Goal: Information Seeking & Learning: Learn about a topic

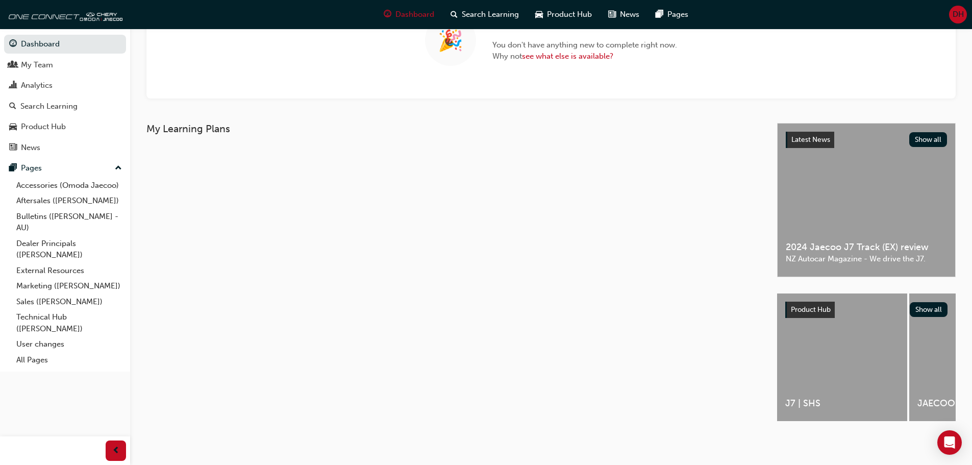
scroll to position [114, 0]
click at [931, 304] on button "Show all" at bounding box center [928, 309] width 38 height 15
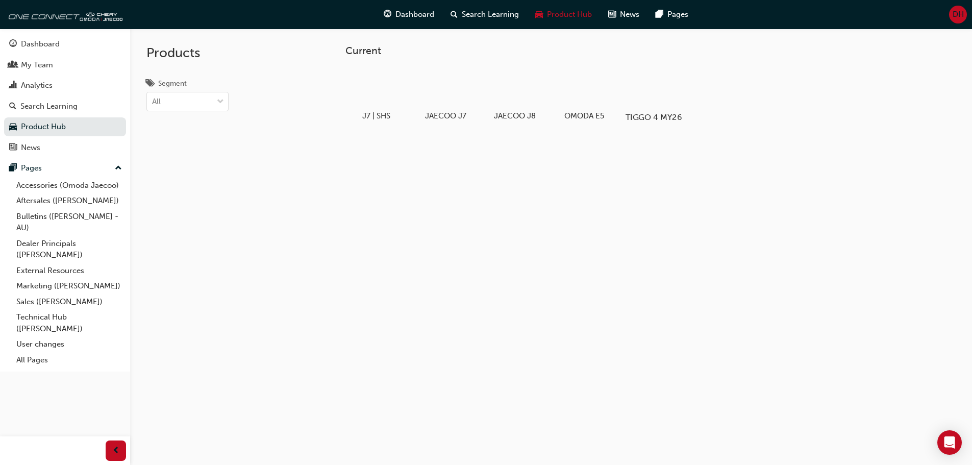
click at [657, 93] on div at bounding box center [653, 87] width 57 height 41
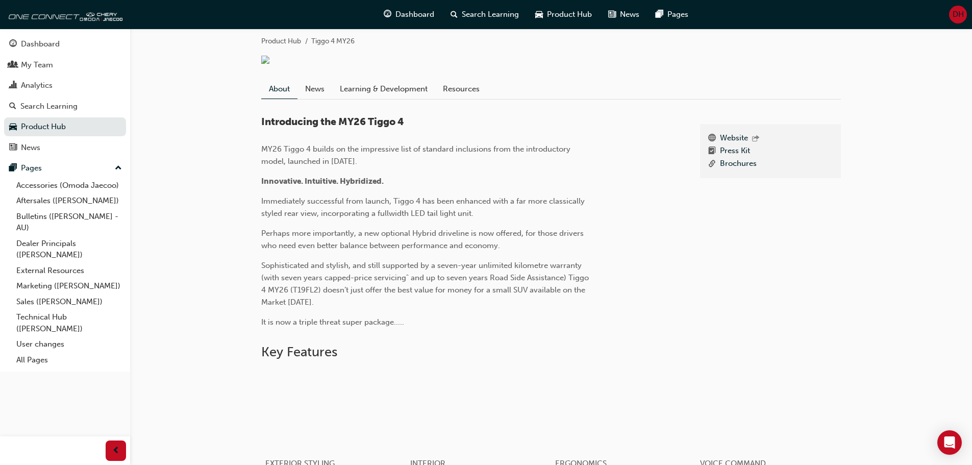
scroll to position [168, 0]
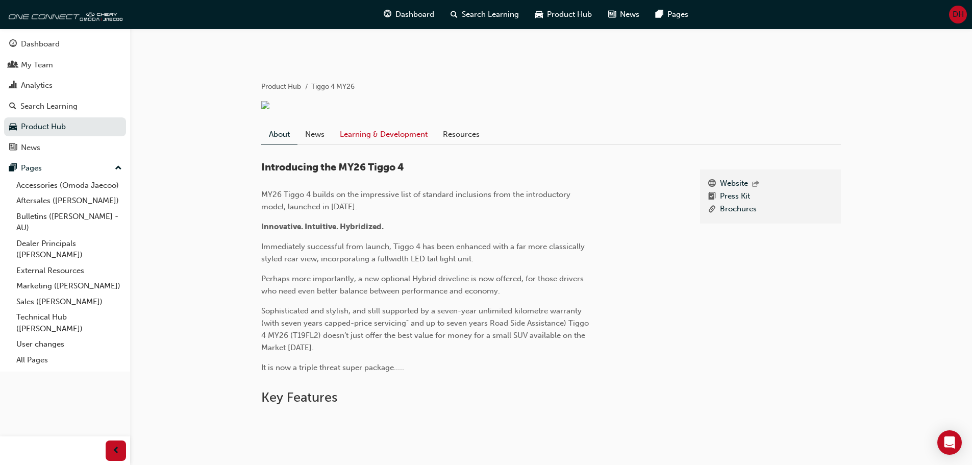
click at [388, 137] on link "Learning & Development" at bounding box center [383, 133] width 103 height 19
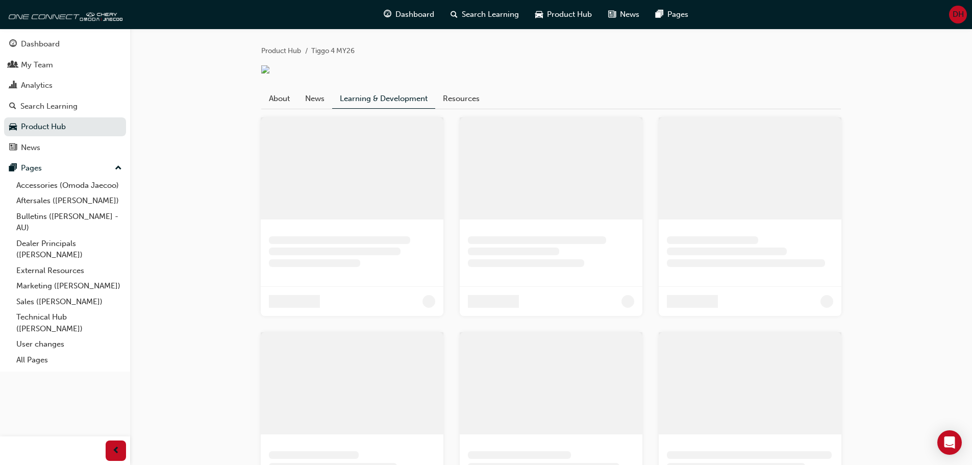
scroll to position [63, 0]
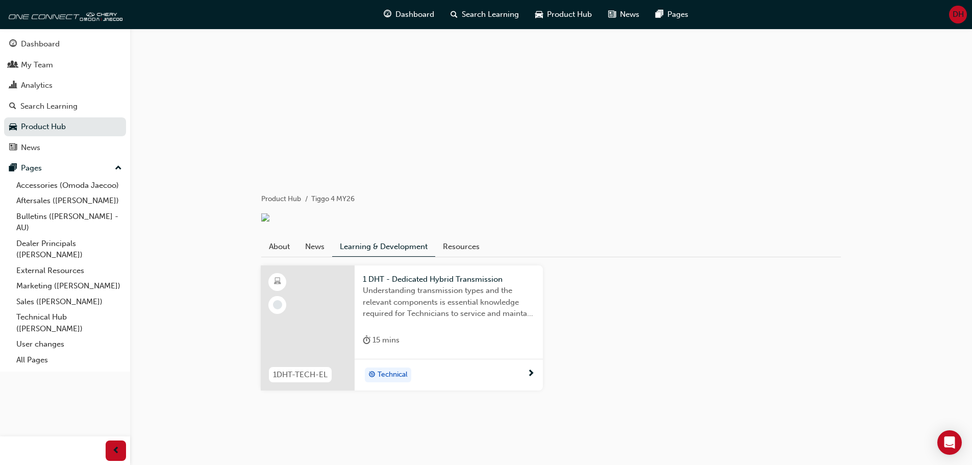
click at [530, 371] on span "next-icon" at bounding box center [531, 373] width 8 height 9
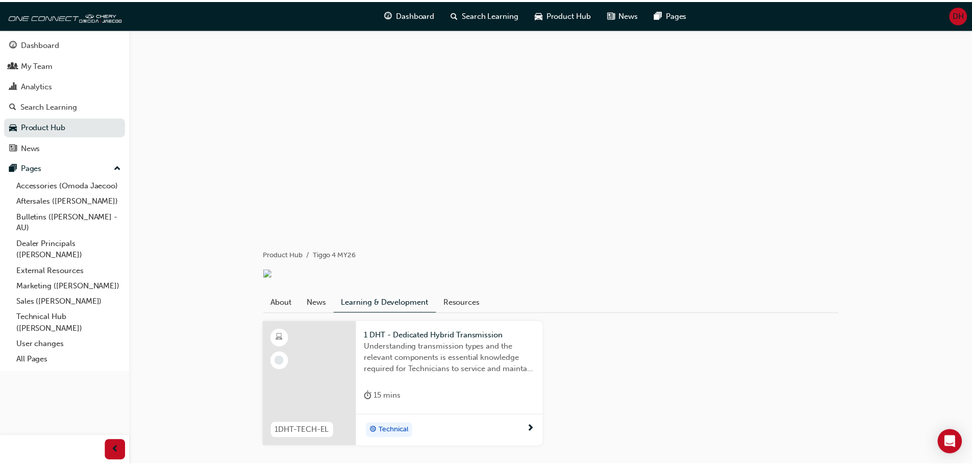
scroll to position [63, 0]
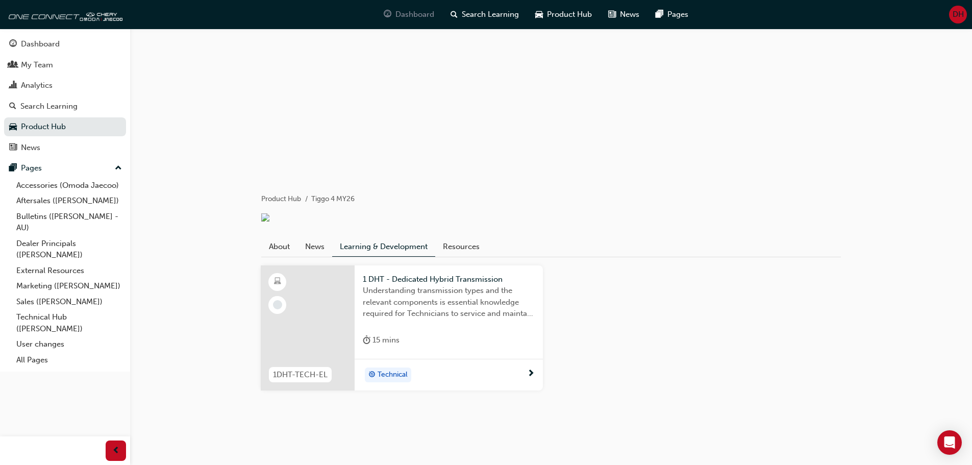
click at [416, 11] on span "Dashboard" at bounding box center [414, 15] width 39 height 12
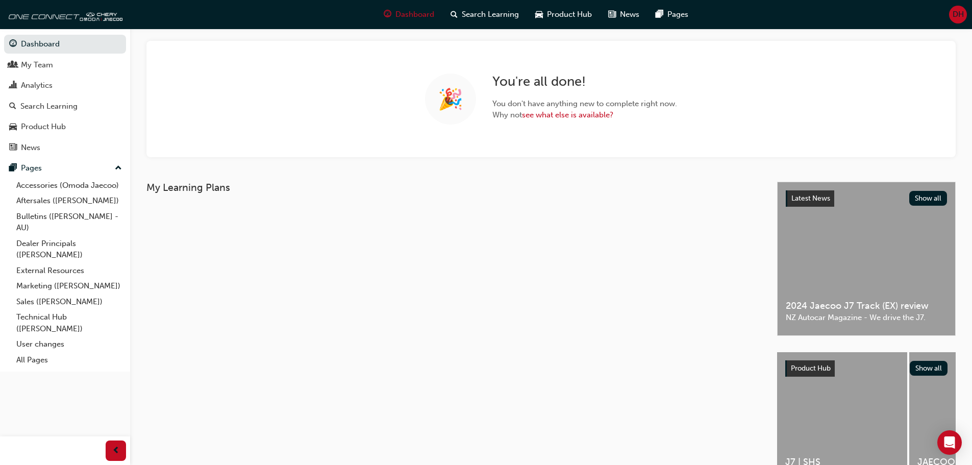
scroll to position [114, 0]
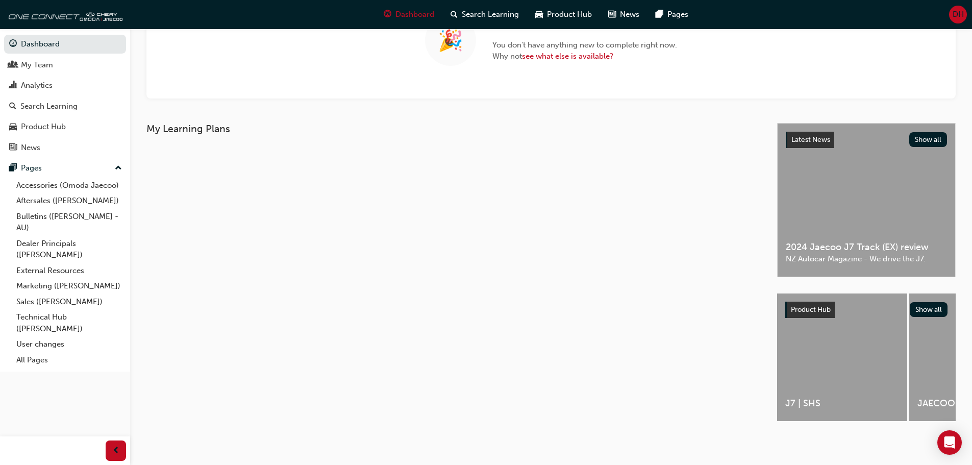
click at [809, 305] on span "Product Hub" at bounding box center [811, 309] width 40 height 9
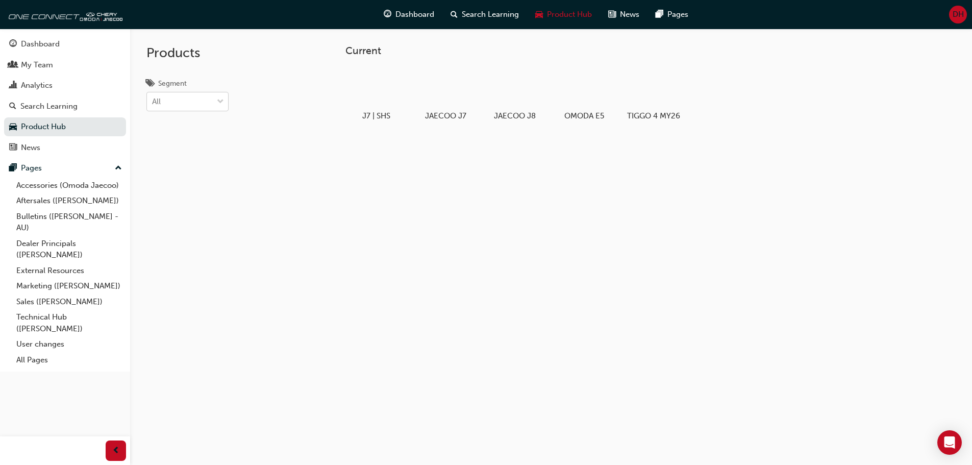
click at [213, 99] on div at bounding box center [220, 101] width 15 height 18
click at [153, 99] on input "Segment All" at bounding box center [152, 101] width 1 height 9
click at [202, 164] on div "PHEV" at bounding box center [187, 167] width 82 height 20
click at [216, 100] on div at bounding box center [211, 101] width 34 height 18
click at [153, 100] on input "Segment option PHEV, selected. 0 results available. Select is focused ,type to …" at bounding box center [152, 101] width 1 height 9
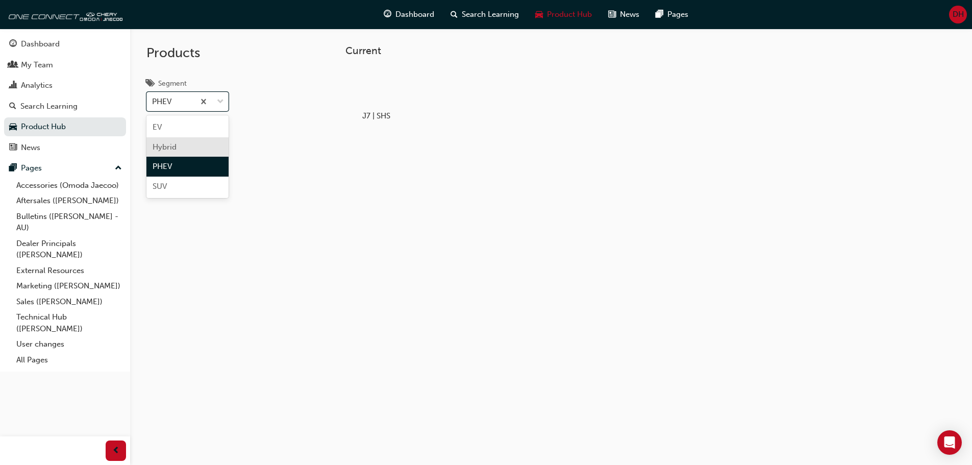
click at [199, 143] on div "Hybrid" at bounding box center [187, 147] width 82 height 20
click at [220, 99] on span "down-icon" at bounding box center [220, 101] width 7 height 13
click at [153, 99] on input "Segment option Hybrid, selected. 0 results available. Select is focused ,type t…" at bounding box center [152, 101] width 1 height 9
click at [209, 125] on div "EV" at bounding box center [187, 127] width 82 height 20
drag, startPoint x: 241, startPoint y: 149, endPoint x: 207, endPoint y: 125, distance: 42.2
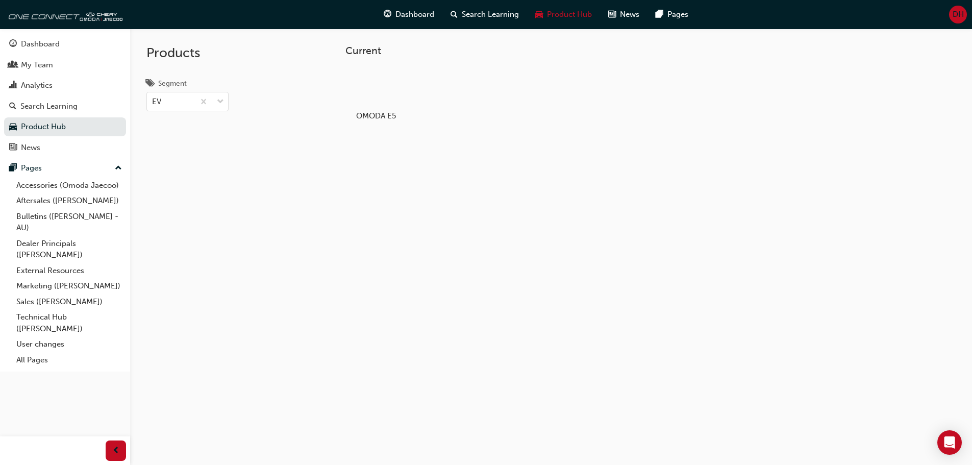
click at [241, 144] on div "Products Segment EV" at bounding box center [187, 261] width 115 height 465
click at [223, 97] on span "down-icon" at bounding box center [220, 101] width 7 height 13
click at [153, 97] on input "Segment EV" at bounding box center [152, 101] width 1 height 9
click at [371, 199] on div "Current OMODA E5" at bounding box center [551, 261] width 842 height 465
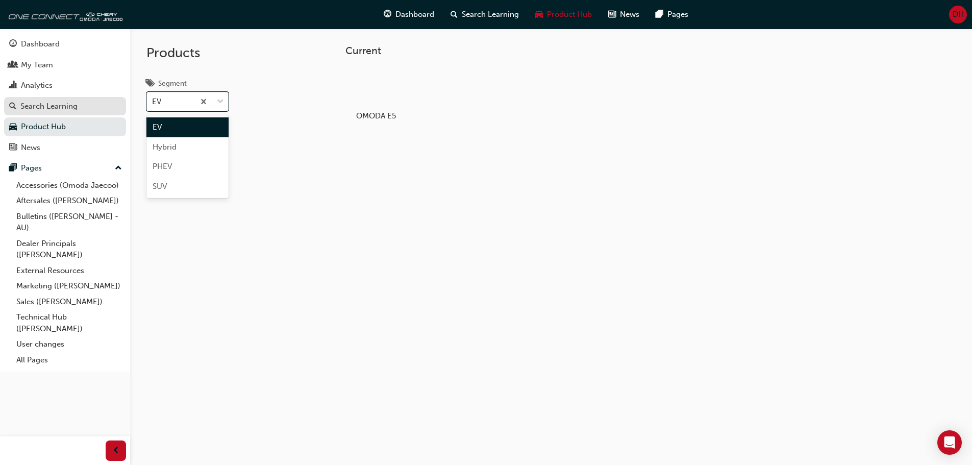
drag, startPoint x: 174, startPoint y: 106, endPoint x: 42, endPoint y: 105, distance: 131.6
click at [42, 105] on div "Dashboard My Team Analytics Search Learning Product Hub News Pages Pages Access…" at bounding box center [486, 259] width 972 height 519
